Goal: Navigation & Orientation: Find specific page/section

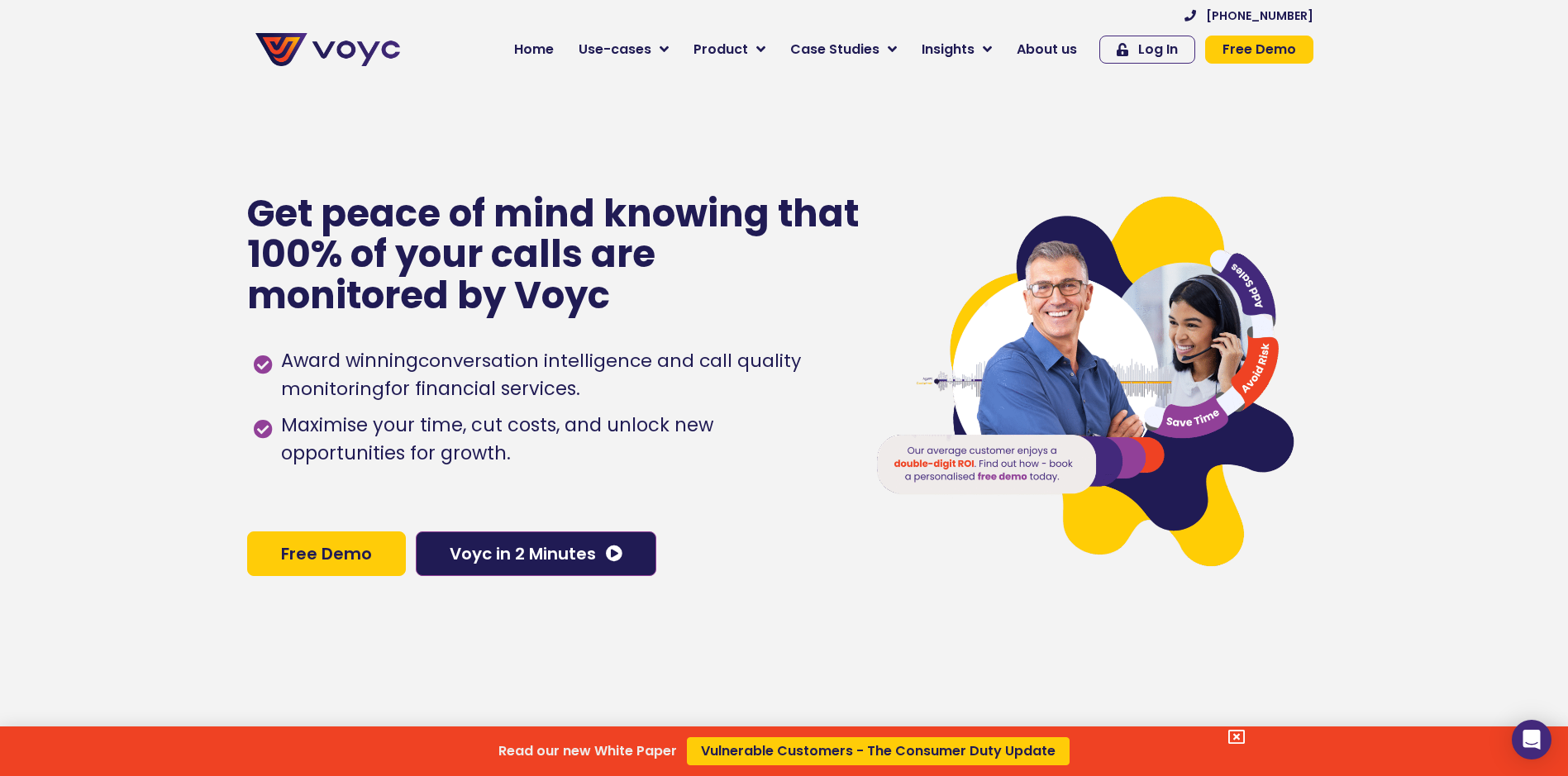
click at [1012, 85] on div "Read our new White Paper Vulnerable Customers - The Consumer Duty Update" at bounding box center [784, 388] width 1568 height 776
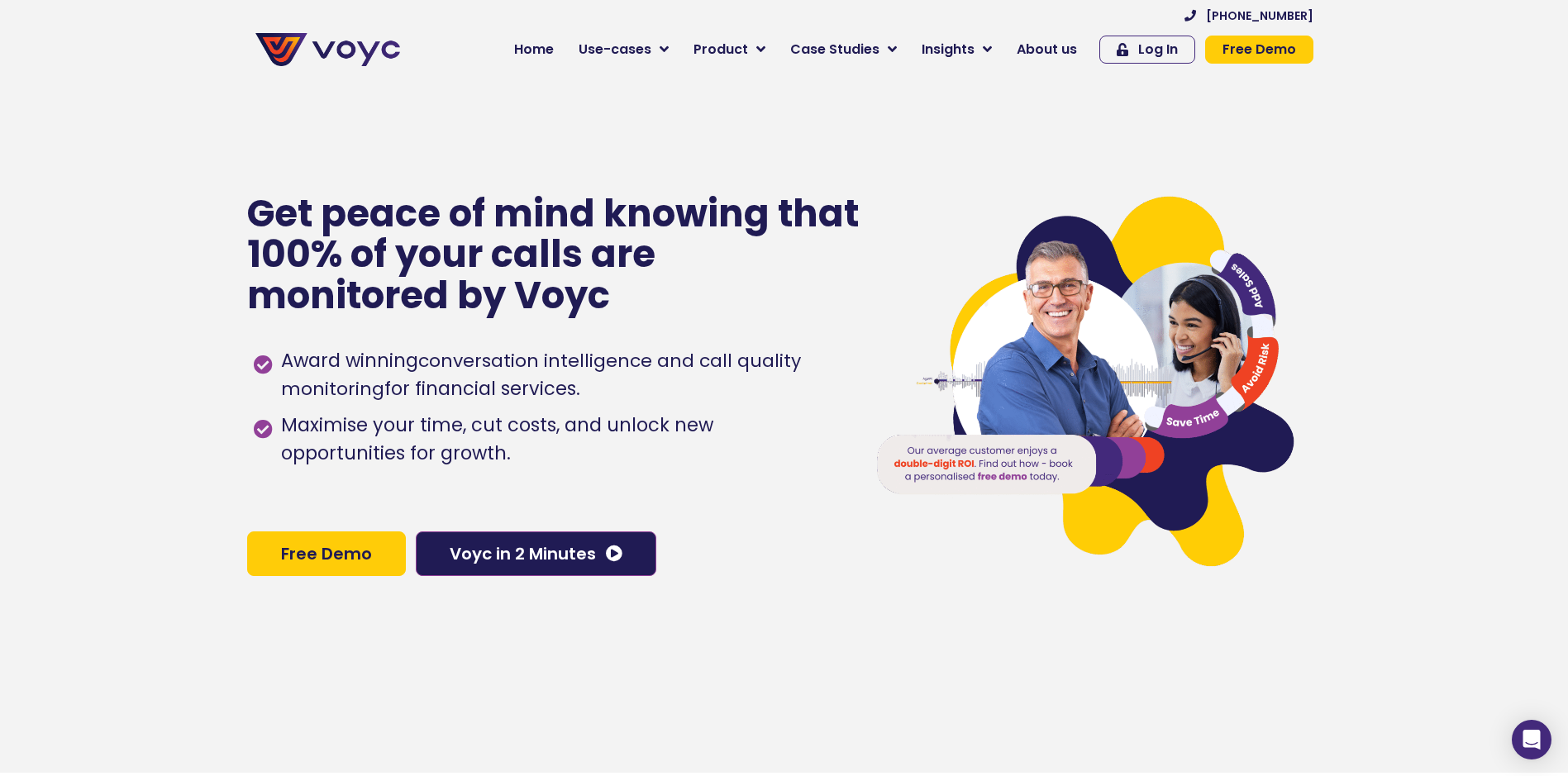
click at [1026, 57] on span "About us" at bounding box center [1047, 50] width 61 height 20
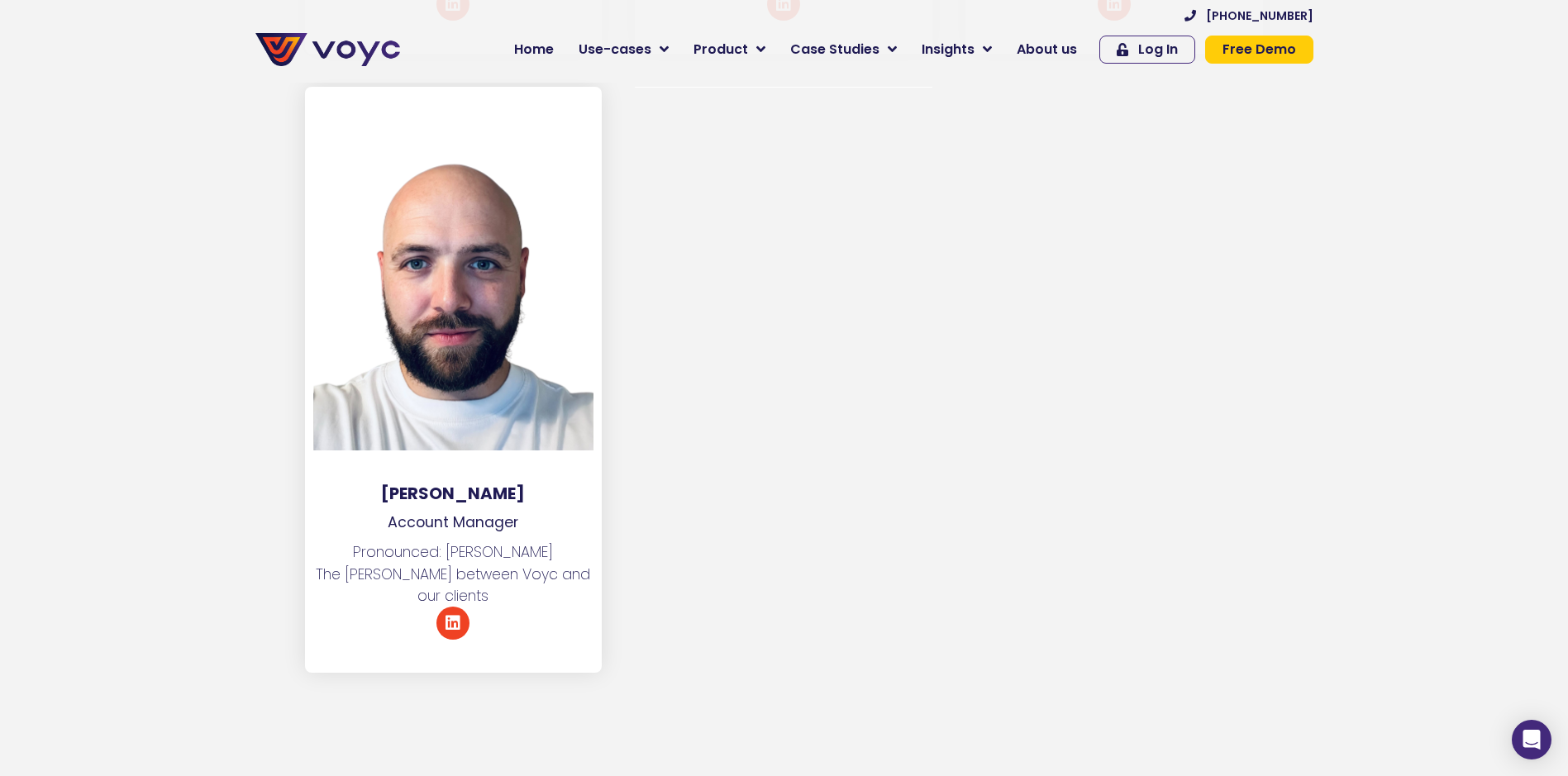
scroll to position [9095, 0]
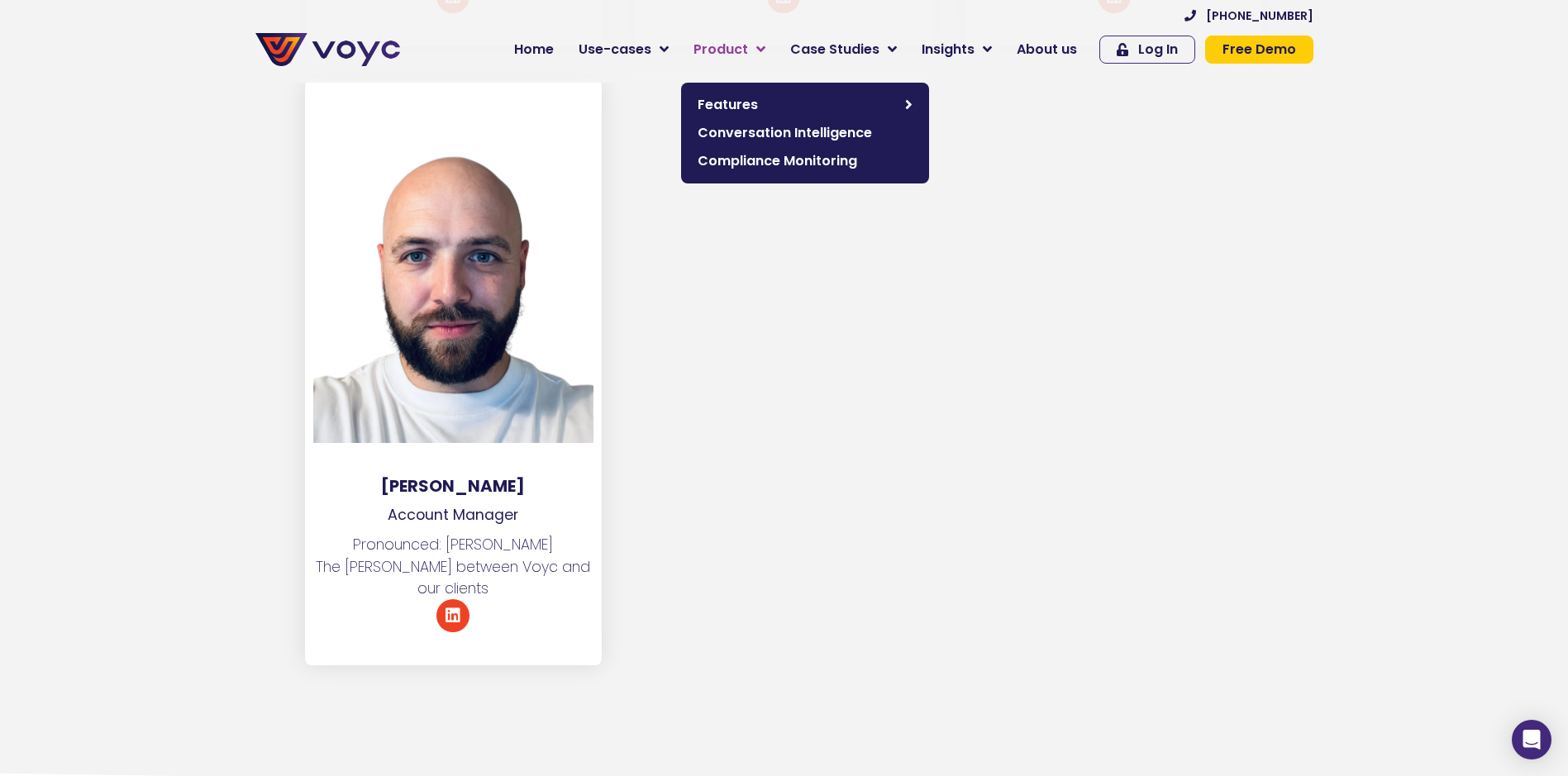
click at [765, 43] on icon at bounding box center [760, 49] width 9 height 15
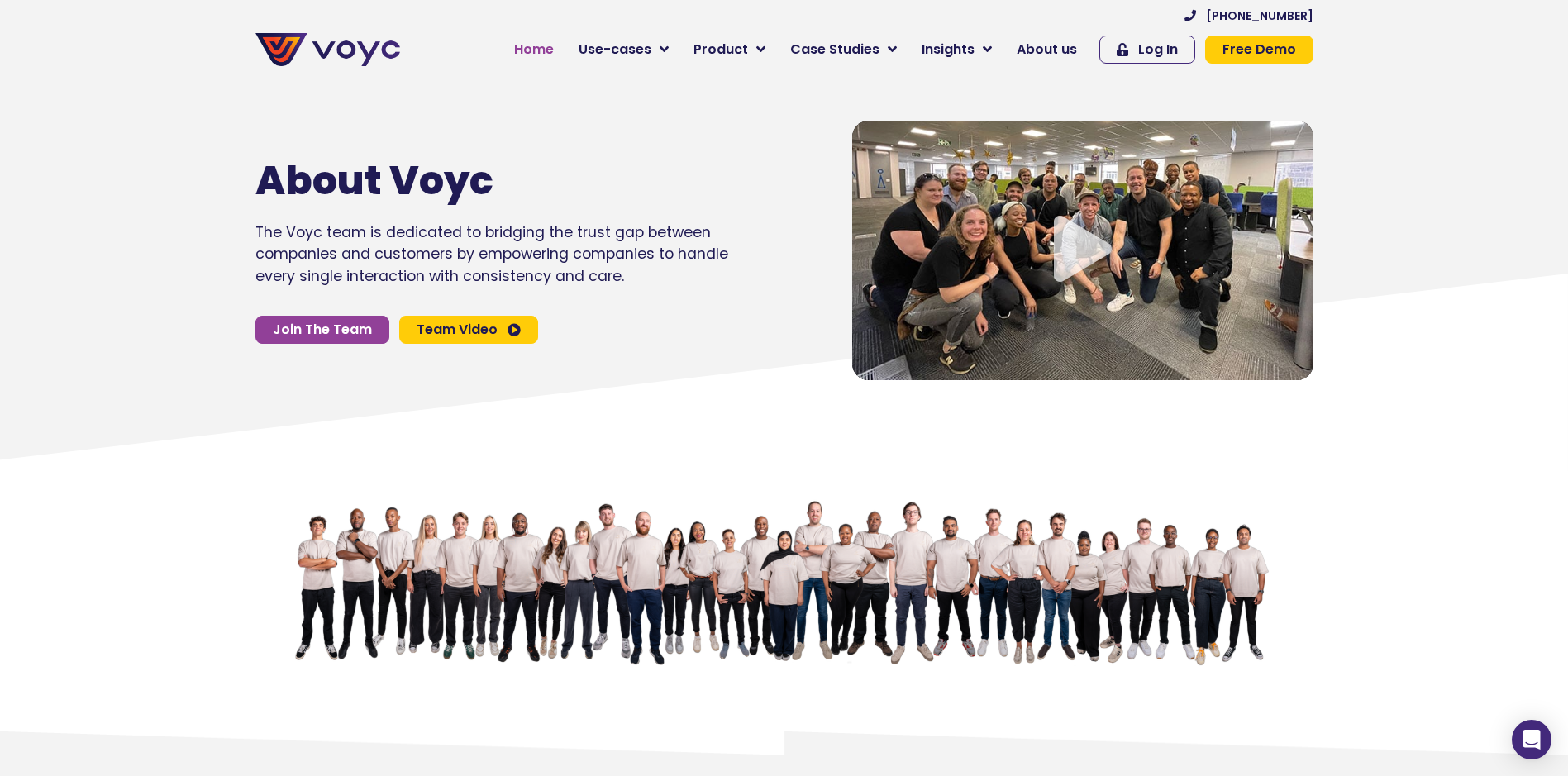
click at [546, 36] on link "Home" at bounding box center [534, 50] width 65 height 33
